Goal: Task Accomplishment & Management: Use online tool/utility

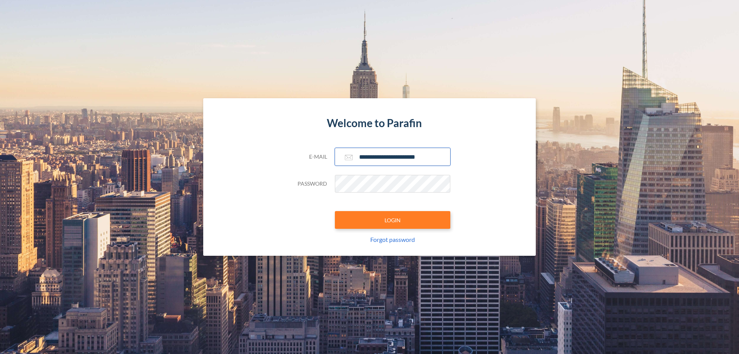
type input "**********"
click at [392, 220] on button "LOGIN" at bounding box center [392, 220] width 115 height 18
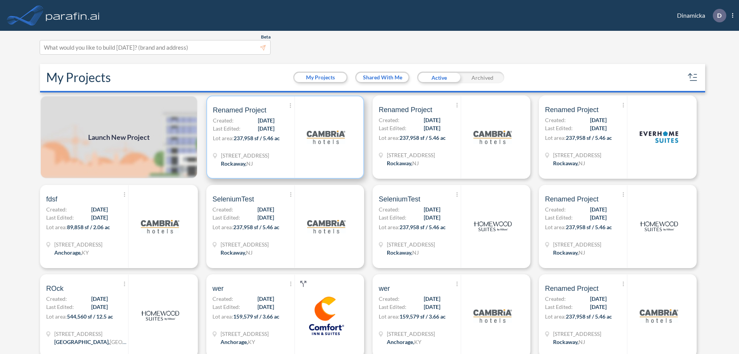
scroll to position [2, 0]
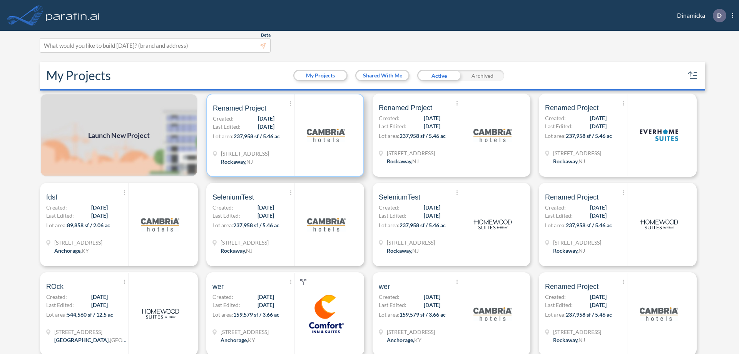
click at [284, 135] on p "Lot area: 237,958 sf / 5.46 ac" at bounding box center [254, 137] width 82 height 11
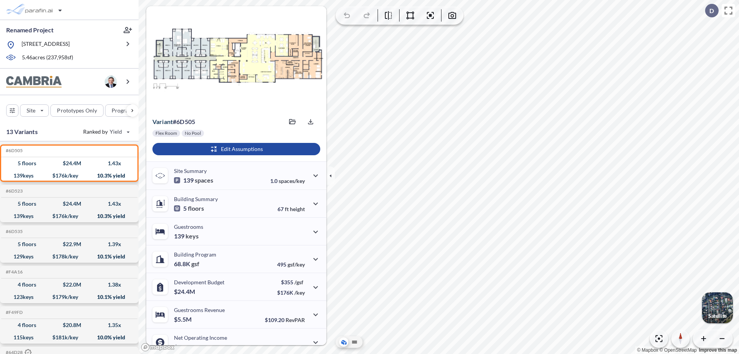
scroll to position [39, 0]
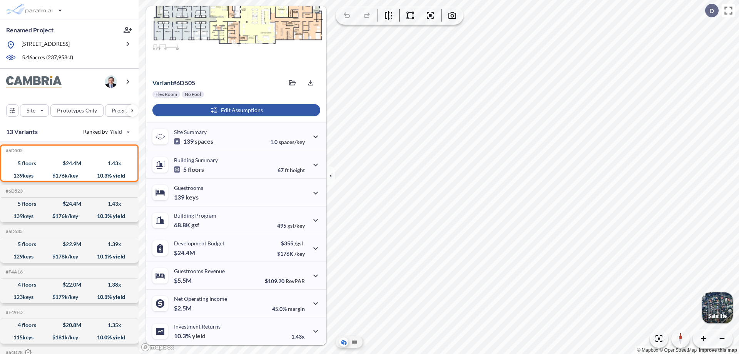
click at [235, 110] on div "button" at bounding box center [236, 110] width 168 height 12
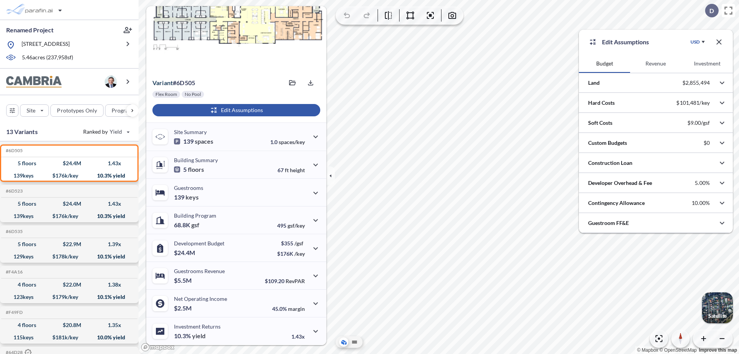
click at [655, 63] on button "Revenue" at bounding box center [655, 63] width 51 height 18
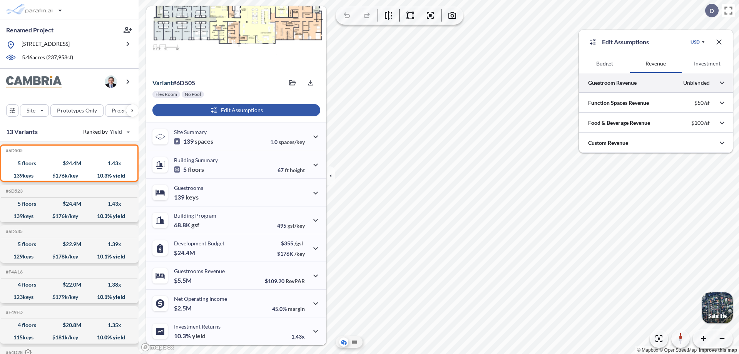
click at [656, 83] on div at bounding box center [656, 83] width 154 height 20
